Goal: Navigation & Orientation: Find specific page/section

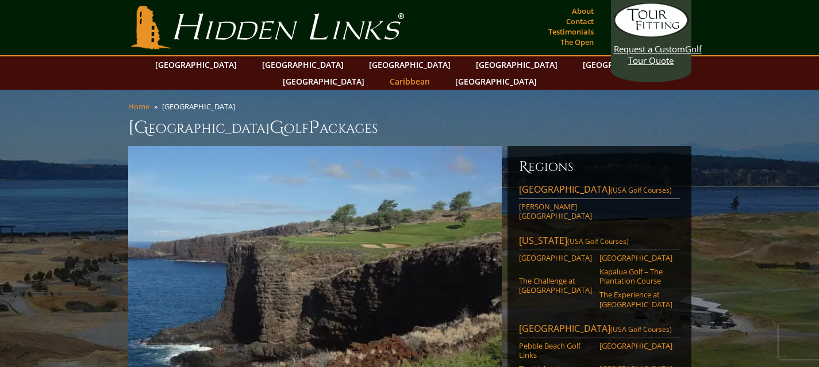
click at [436, 73] on link "Caribbean" at bounding box center [410, 81] width 52 height 17
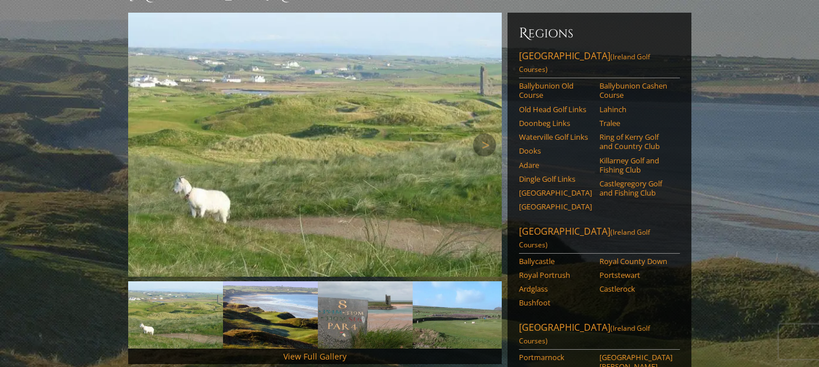
scroll to position [36, 0]
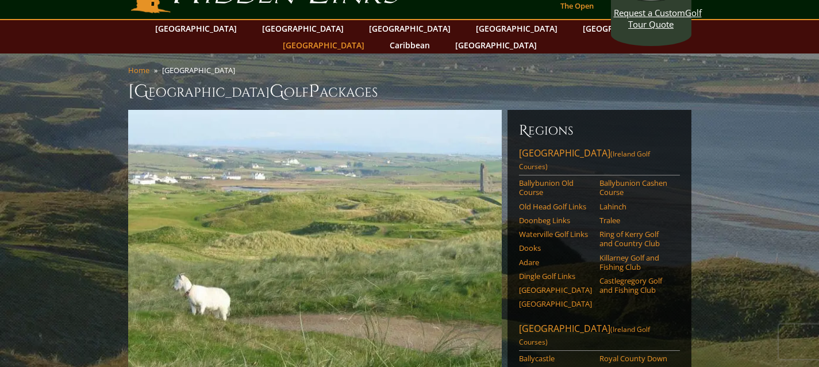
click at [370, 37] on link "[GEOGRAPHIC_DATA]" at bounding box center [323, 45] width 93 height 17
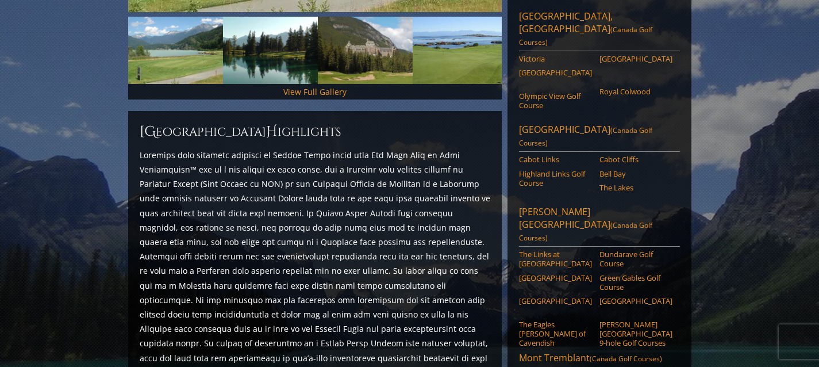
scroll to position [400, 0]
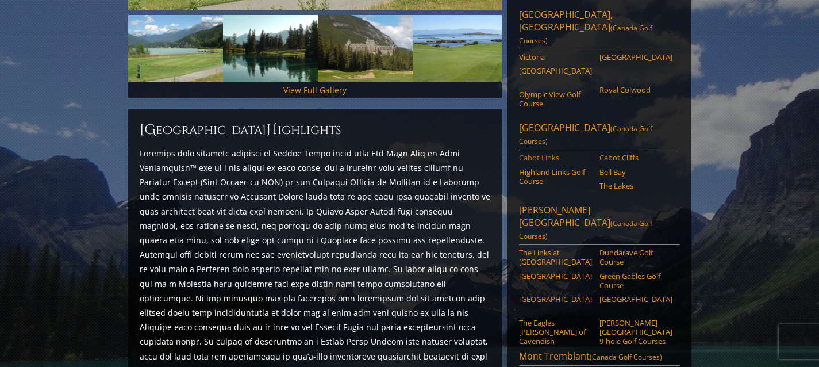
click at [538, 153] on link "Cabot Links" at bounding box center [555, 157] width 73 height 9
